Goal: Task Accomplishment & Management: Use online tool/utility

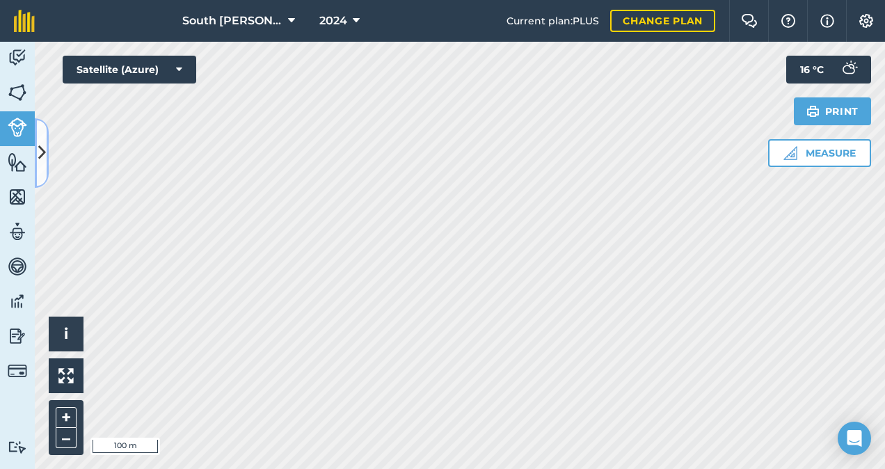
click at [46, 152] on button at bounding box center [42, 153] width 14 height 70
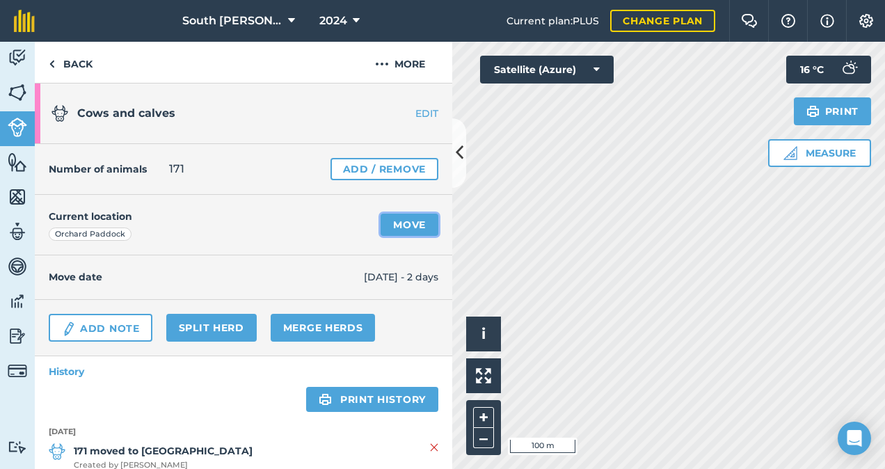
click at [392, 221] on link "Move" at bounding box center [410, 225] width 58 height 22
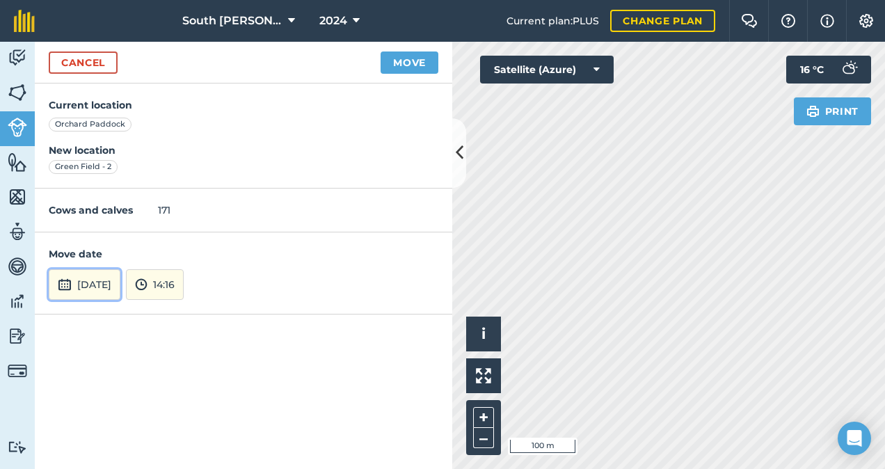
click at [119, 283] on button "[DATE]" at bounding box center [85, 284] width 72 height 31
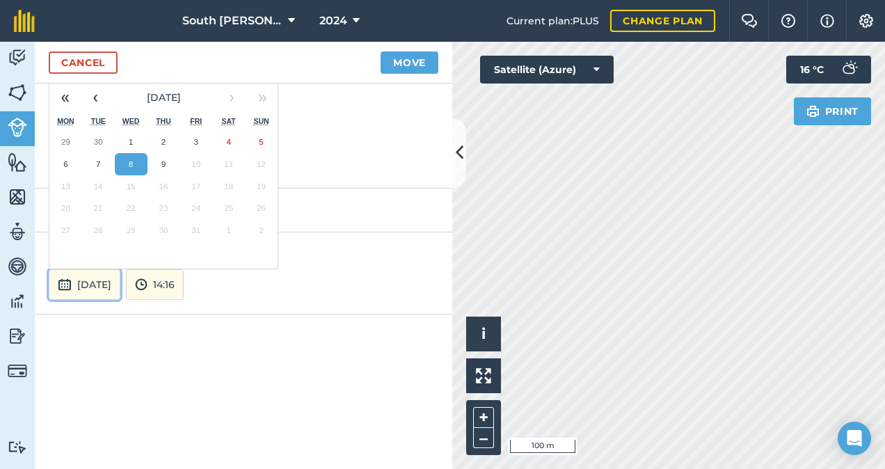
click at [120, 280] on button "[DATE]" at bounding box center [85, 284] width 72 height 31
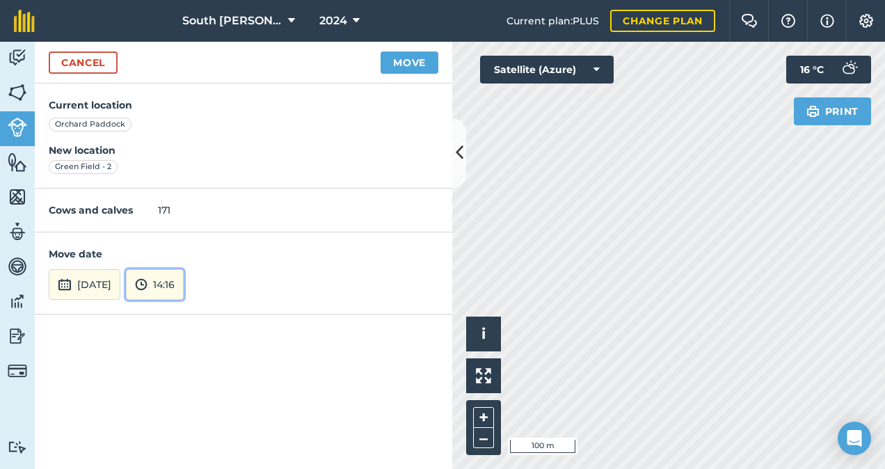
click at [180, 281] on button "14:16" at bounding box center [155, 284] width 58 height 31
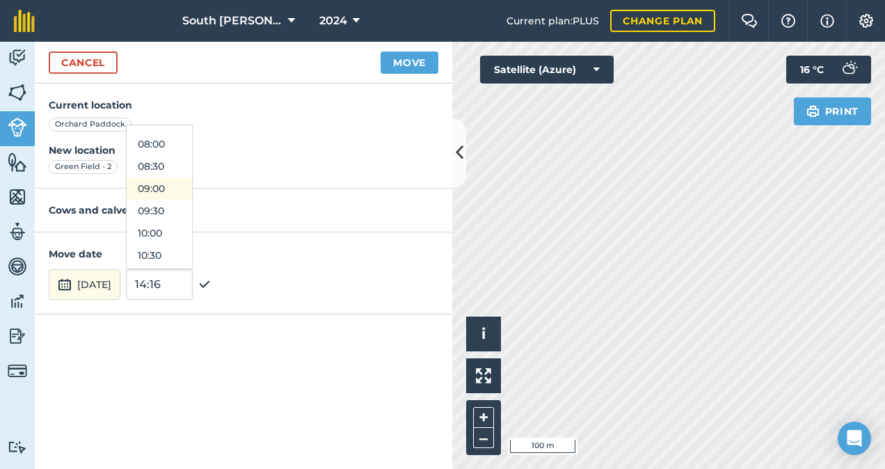
scroll to position [370, 0]
click at [186, 210] on button "10:00" at bounding box center [159, 211] width 65 height 22
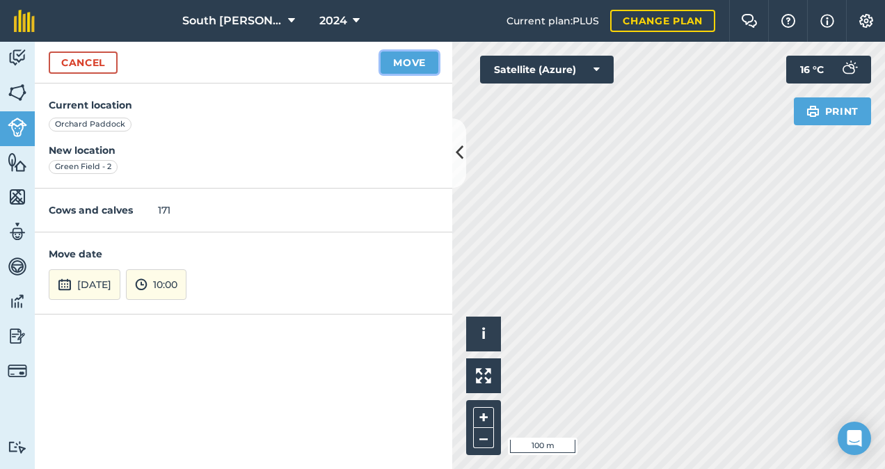
click at [409, 60] on button "Move" at bounding box center [410, 62] width 58 height 22
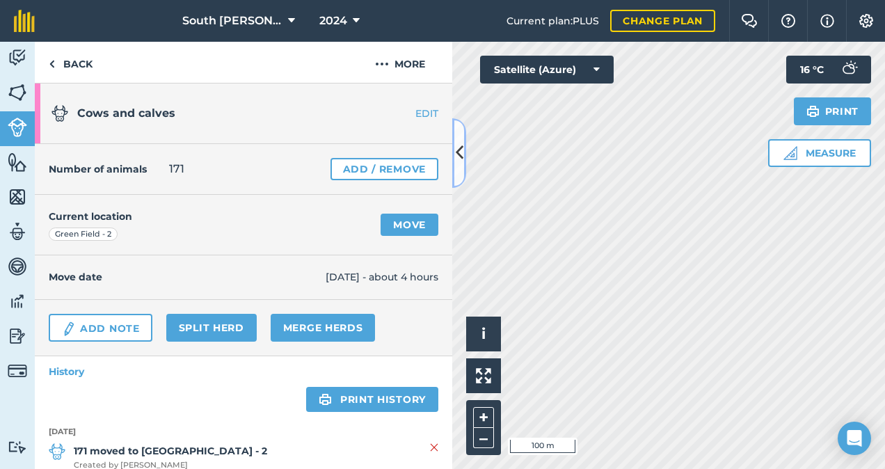
click at [463, 152] on button at bounding box center [459, 153] width 14 height 70
